Goal: Information Seeking & Learning: Learn about a topic

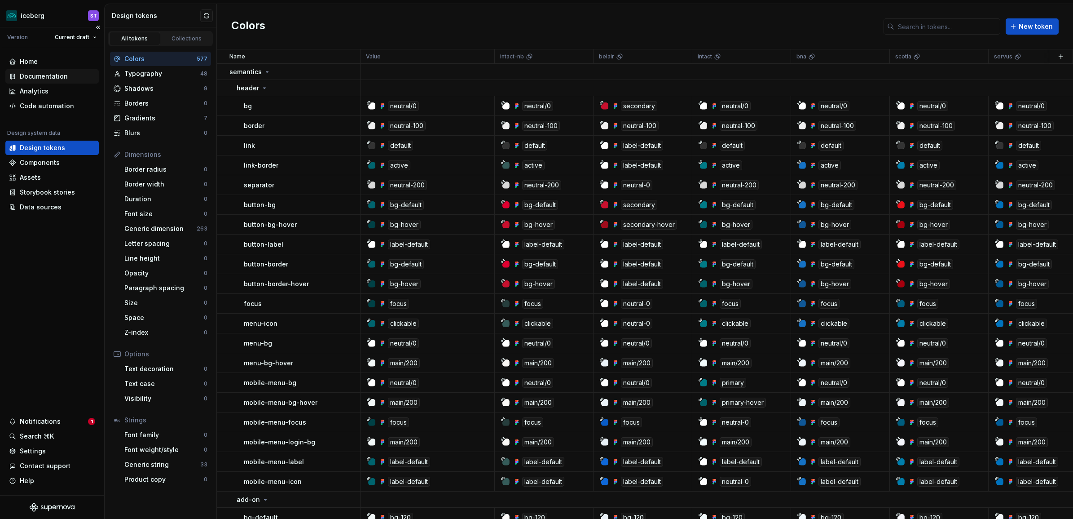
click at [51, 78] on div "Documentation" at bounding box center [44, 76] width 48 height 9
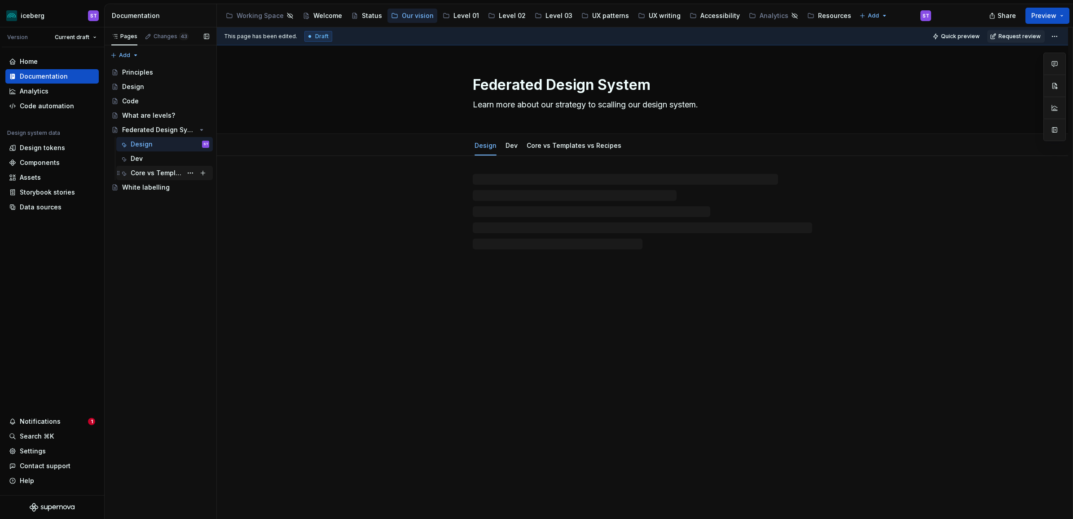
click at [156, 172] on div "Core vs Templates vs Recipes" at bounding box center [157, 172] width 52 height 9
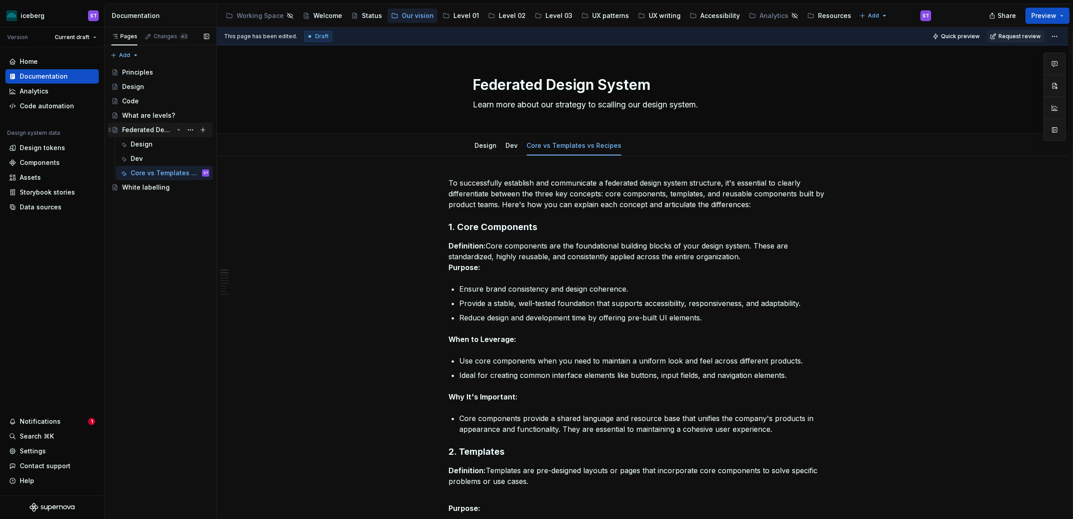
click at [156, 134] on div "Federated Design System" at bounding box center [147, 129] width 51 height 9
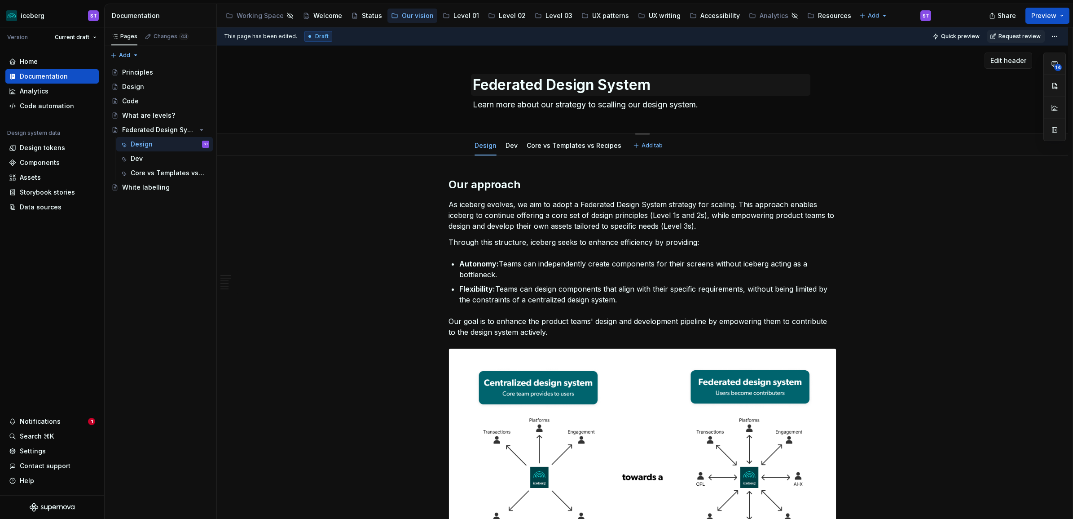
drag, startPoint x: 469, startPoint y: 85, endPoint x: 636, endPoint y: 84, distance: 166.6
click at [636, 84] on div "Federated Design System Learn more about our strategy to scalling our design sy…" at bounding box center [643, 89] width 780 height 88
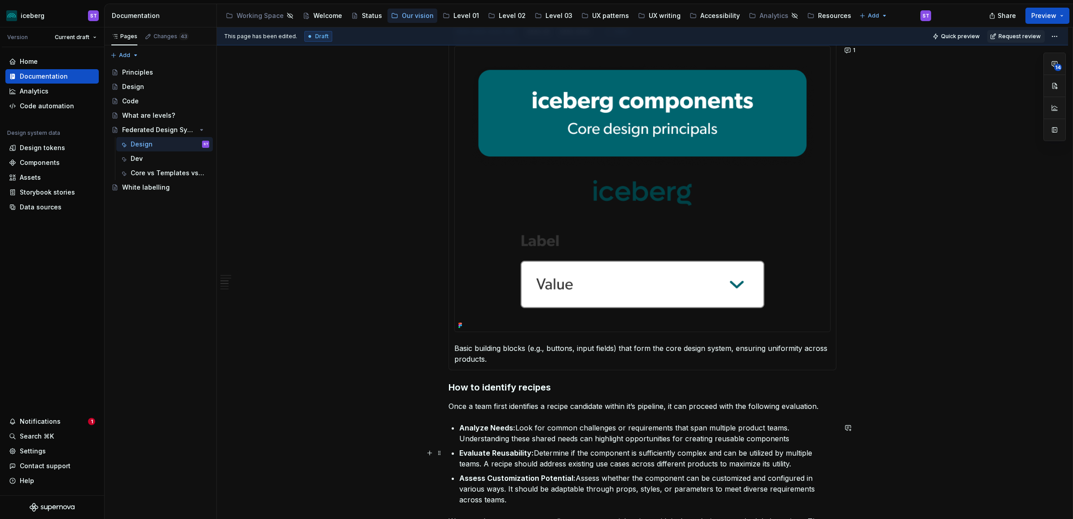
scroll to position [730, 0]
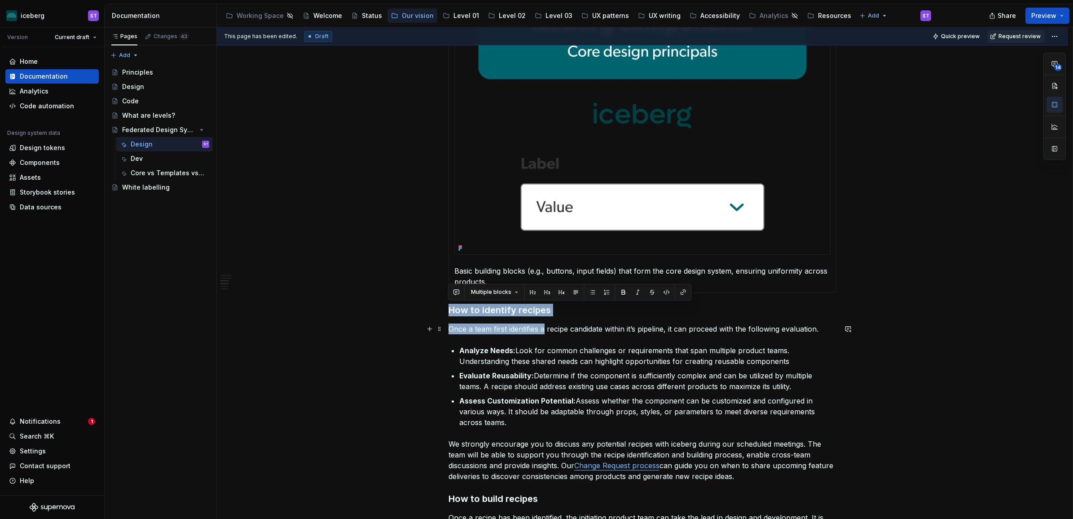
drag, startPoint x: 449, startPoint y: 308, endPoint x: 546, endPoint y: 327, distance: 98.7
click at [546, 327] on div "**********" at bounding box center [643, 314] width 388 height 1732
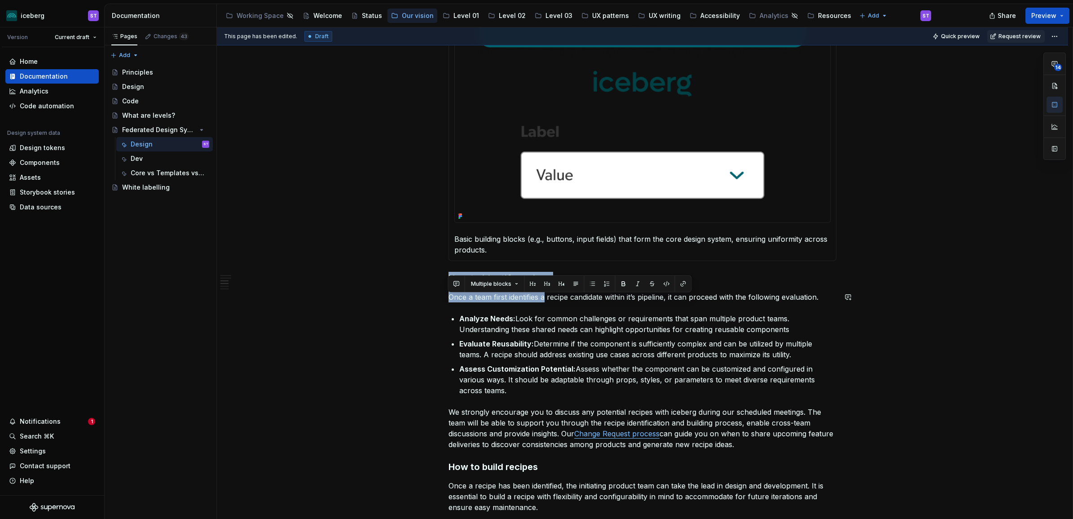
scroll to position [786, 0]
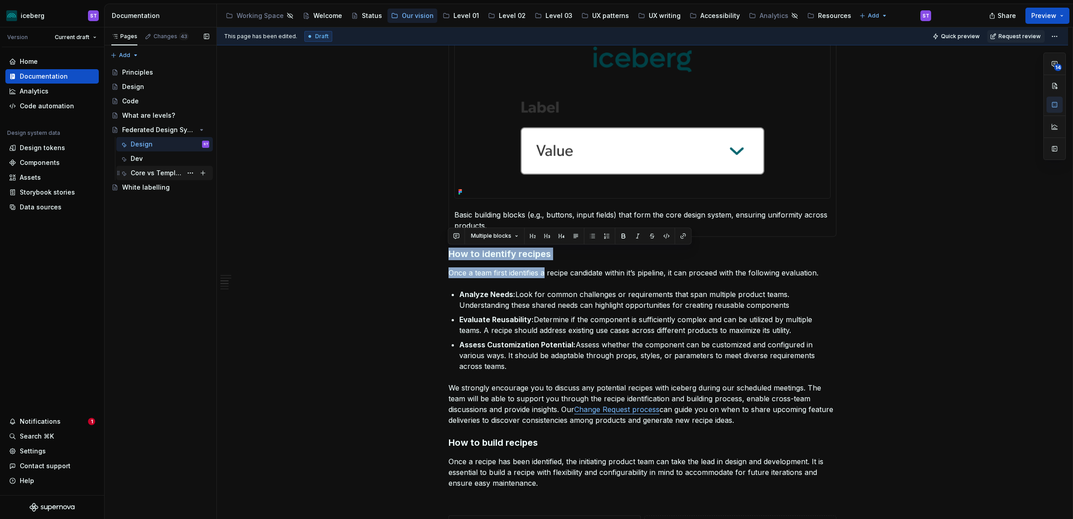
click at [168, 175] on div "Core vs Templates vs Recipes" at bounding box center [157, 172] width 52 height 9
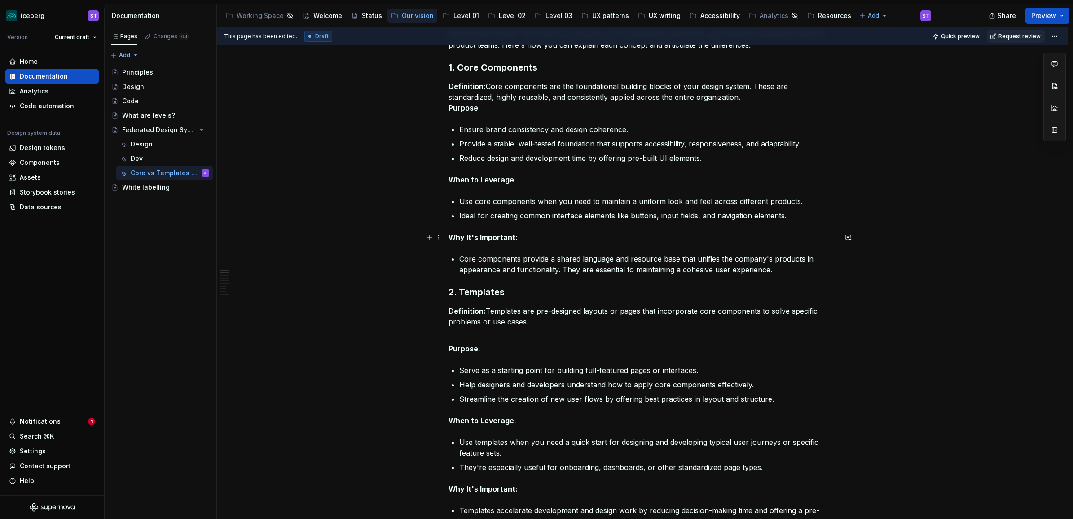
scroll to position [168, 0]
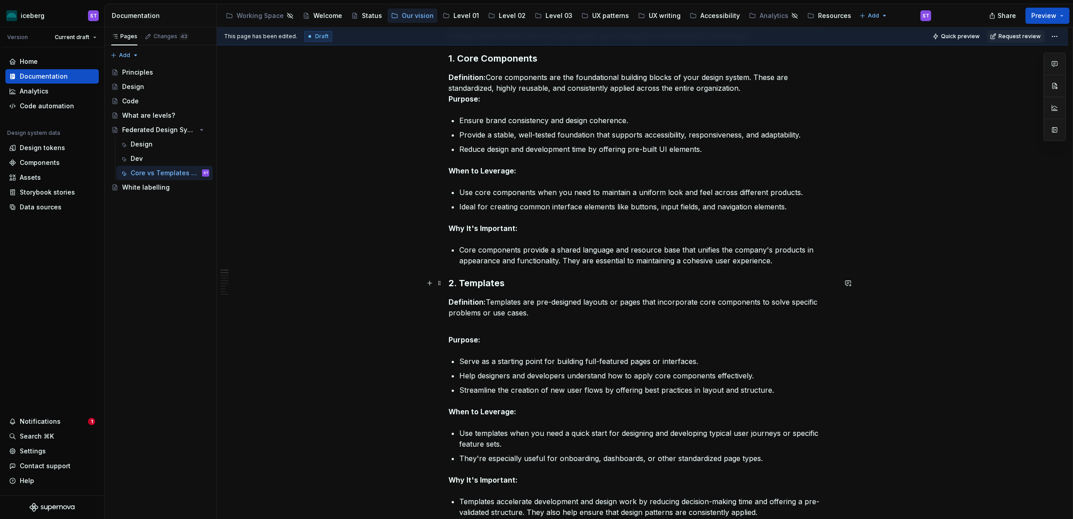
click at [479, 288] on strong "2. Templates" at bounding box center [477, 283] width 56 height 11
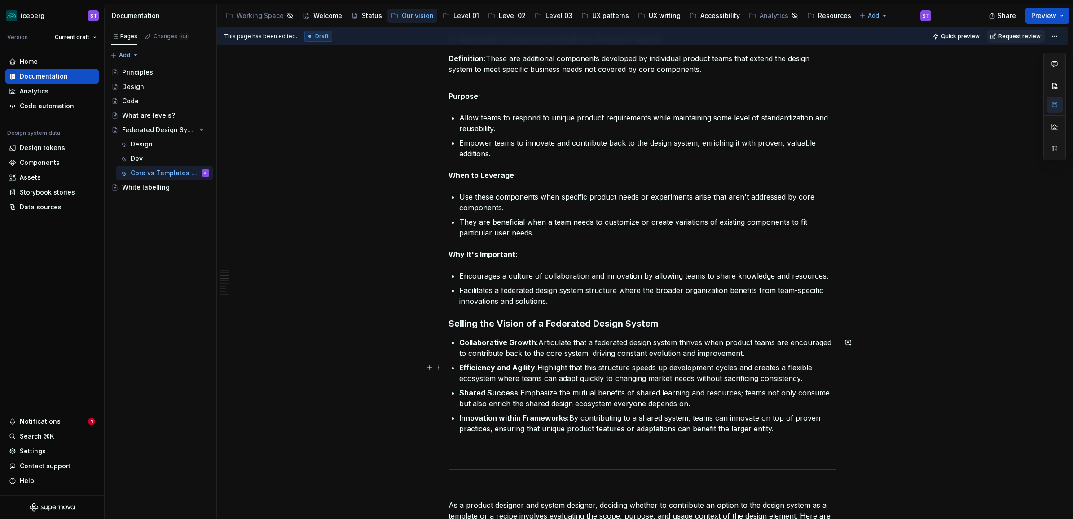
scroll to position [674, 0]
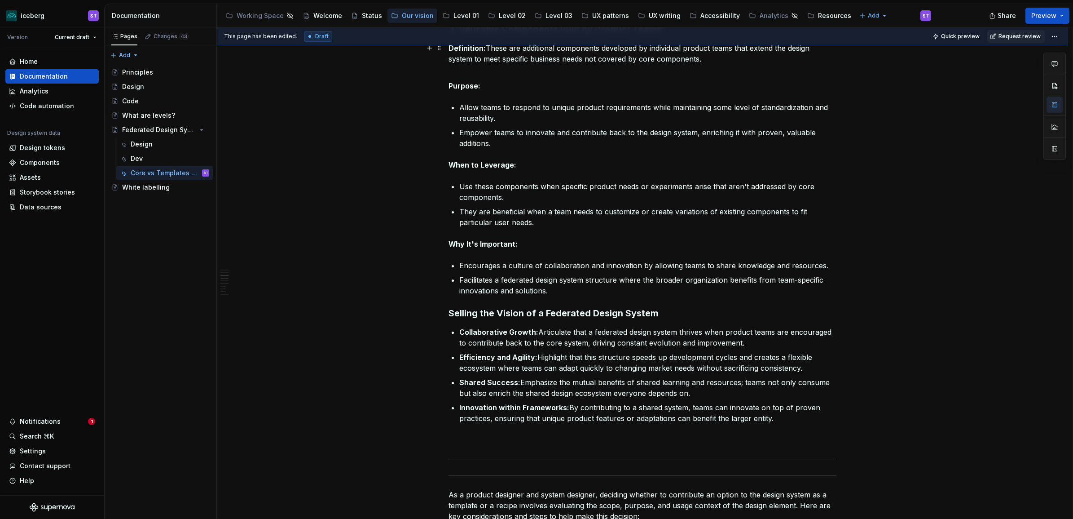
type textarea "*"
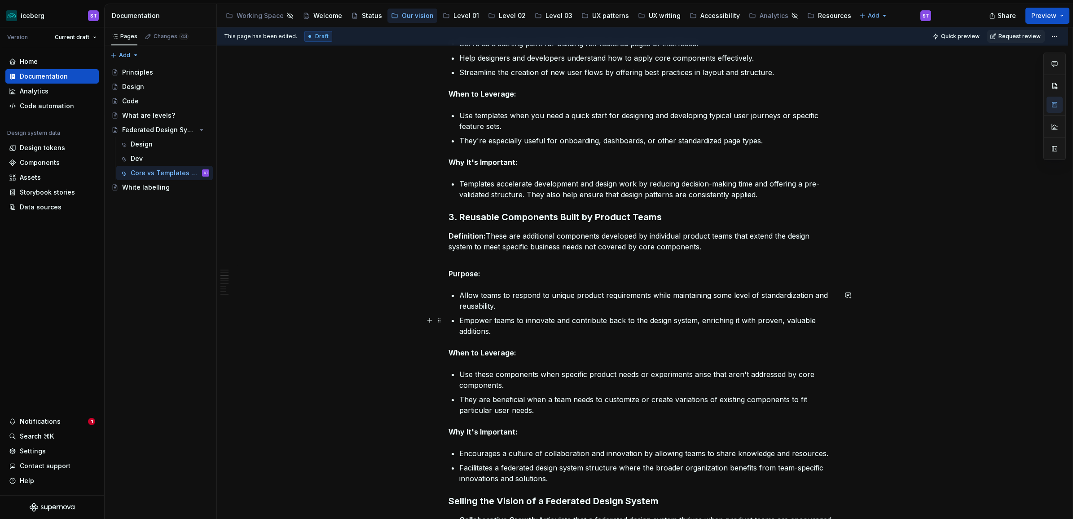
scroll to position [449, 0]
